Goal: Task Accomplishment & Management: Use online tool/utility

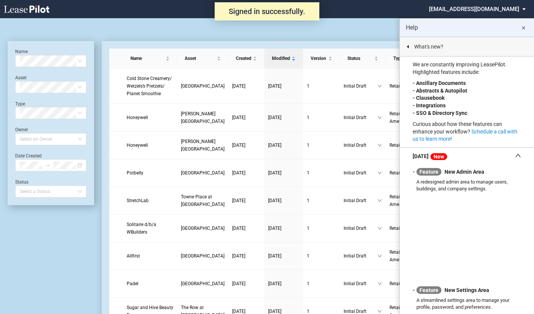
click at [471, 6] on md-select "nschechter@kleinenterprises.com Admin Area Settings Sign Out" at bounding box center [480, 8] width 104 height 17
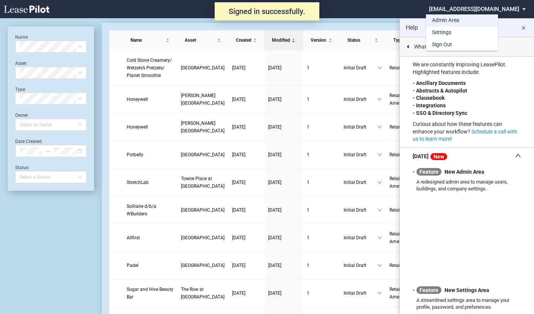
click at [437, 22] on div "Admin Area" at bounding box center [445, 21] width 27 height 8
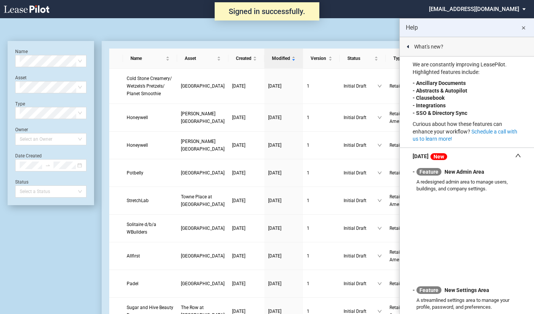
scroll to position [18, 0]
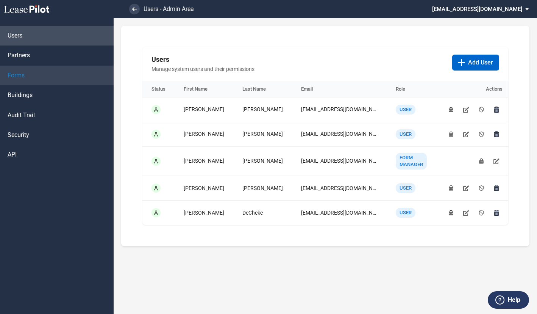
click at [39, 78] on link "Forms" at bounding box center [57, 76] width 114 height 20
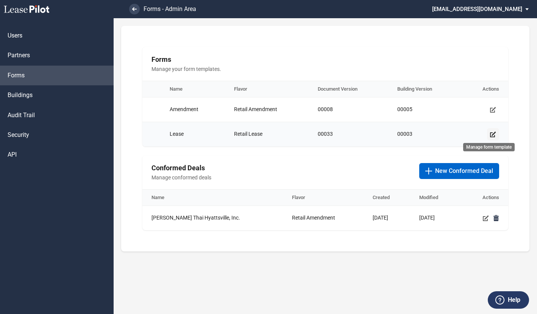
click at [488, 137] on link "Manage form template" at bounding box center [493, 134] width 12 height 12
click at [491, 135] on use "Manage form template" at bounding box center [493, 134] width 6 height 6
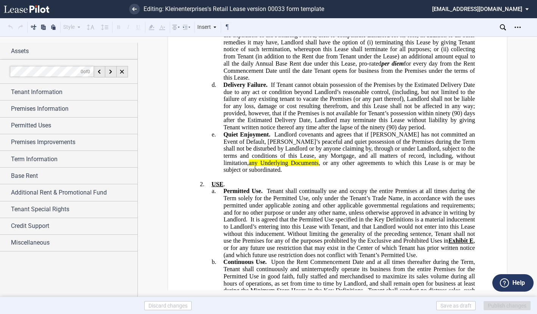
scroll to position [1554, 0]
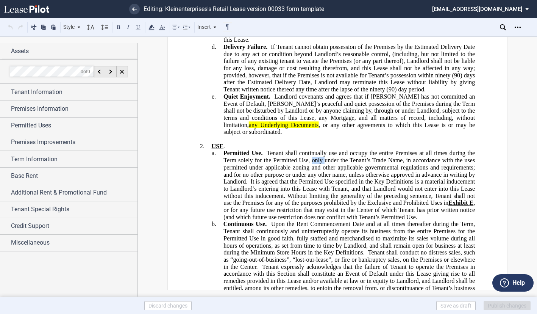
drag, startPoint x: 322, startPoint y: 178, endPoint x: 311, endPoint y: 179, distance: 11.0
click at [311, 179] on span "Tenant shall continually use and occupy the entire Premises at all times during…" at bounding box center [350, 167] width 253 height 35
click at [323, 177] on span "Tenant shall continually use and occupy the entire Premises at all times during…" at bounding box center [350, 167] width 253 height 35
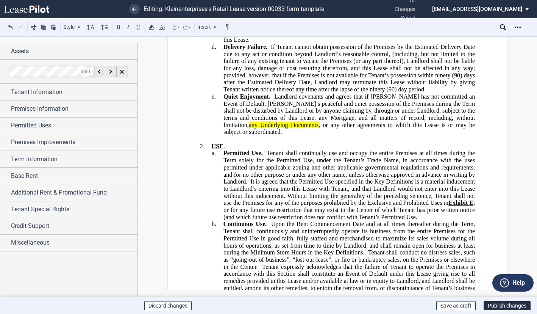
click at [264, 185] on span "Tenant shall continually use and occupy the entire Premises at all times during…" at bounding box center [350, 167] width 253 height 35
click at [351, 185] on span "Tenant shall continually use and occupy the entire Premises at all times during…" at bounding box center [350, 167] width 253 height 35
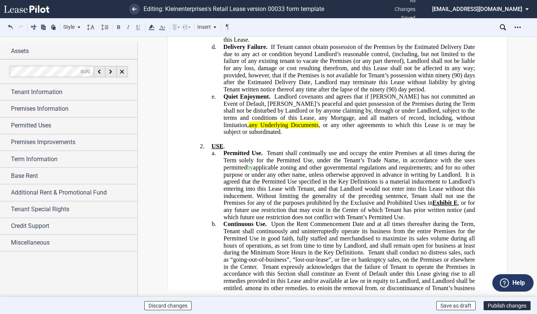
click at [464, 190] on span "It is agreed that the Permitted Use specified in the Key Definitions is a mater…" at bounding box center [350, 188] width 253 height 35
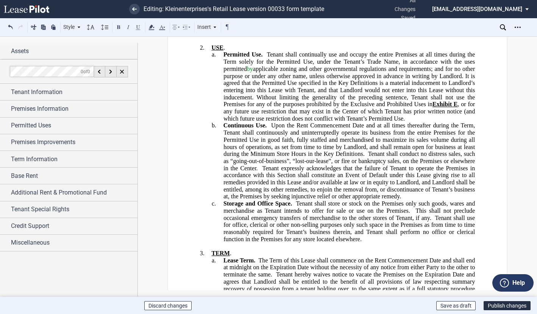
scroll to position [1667, 0]
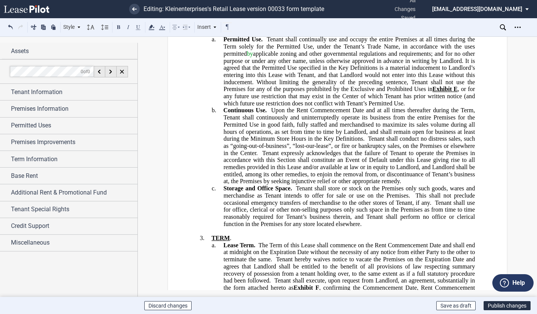
click at [434, 224] on span "Tenant shall use for office, clerical or other non-selling purposes only such s…" at bounding box center [350, 213] width 253 height 28
click at [413, 199] on span at bounding box center [412, 195] width 5 height 7
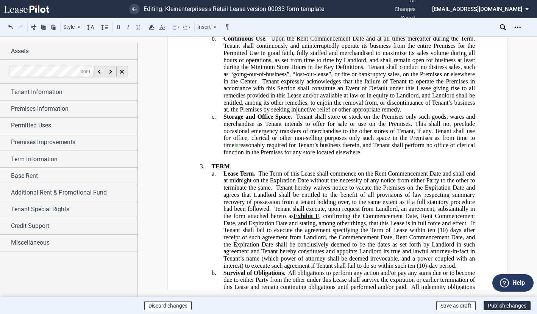
scroll to position [1743, 0]
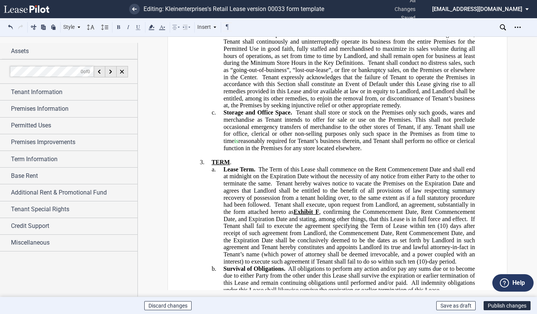
click at [402, 151] on span "Tenant shall use for office, clerical or other non-selling purposes only such s…" at bounding box center [350, 137] width 253 height 28
click at [432, 151] on span "Tenant shall use for office, clerical or other non-selling purposes only such s…" at bounding box center [350, 137] width 253 height 28
click at [268, 186] on span "The Term of this Lease shall commence on the Rent Commencement Date and shall e…" at bounding box center [350, 176] width 253 height 21
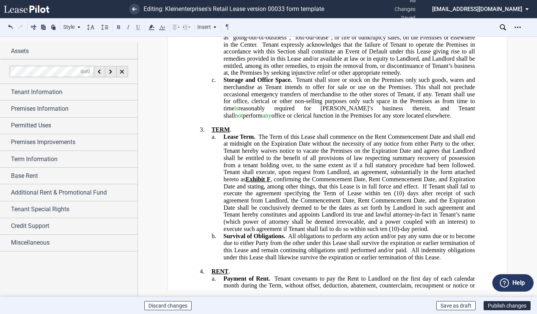
scroll to position [1781, 0]
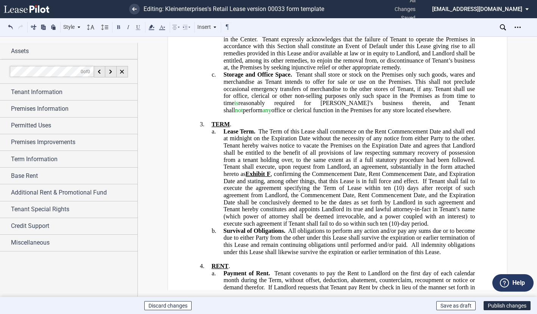
click at [459, 191] on span "If Tenant shall fail to execute the agreement specifying the Term of Lease with…" at bounding box center [350, 184] width 253 height 14
click at [466, 191] on span "If Tenant fail to execute the agreement specifying the Term of Lease within ten" at bounding box center [350, 184] width 253 height 14
click at [518, 305] on button "Publish changes" at bounding box center [507, 305] width 47 height 9
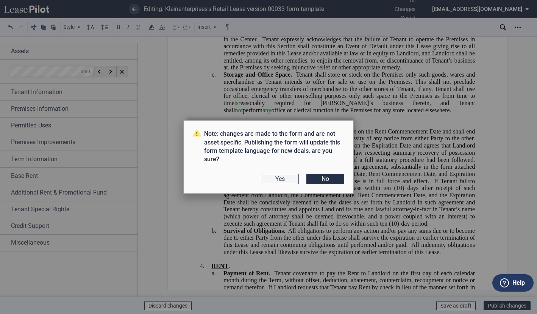
click at [284, 180] on button "Yes" at bounding box center [280, 179] width 38 height 11
